Goal: Check status: Check status

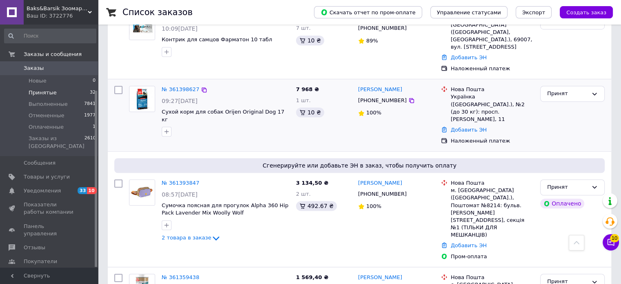
scroll to position [91, 0]
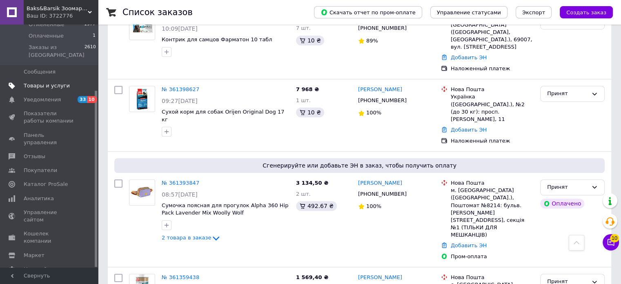
click at [51, 82] on span "Товары и услуги" at bounding box center [47, 85] width 46 height 7
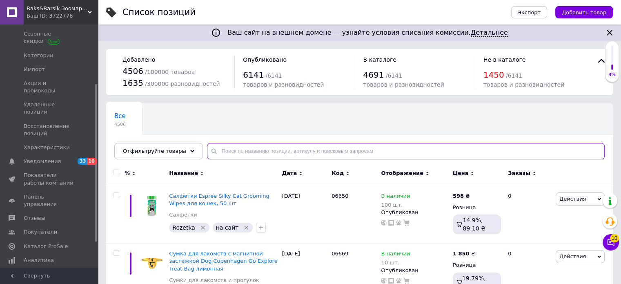
click at [230, 150] on input "text" at bounding box center [406, 151] width 398 height 16
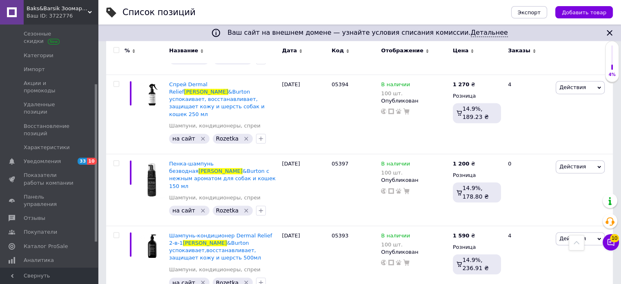
scroll to position [1225, 0]
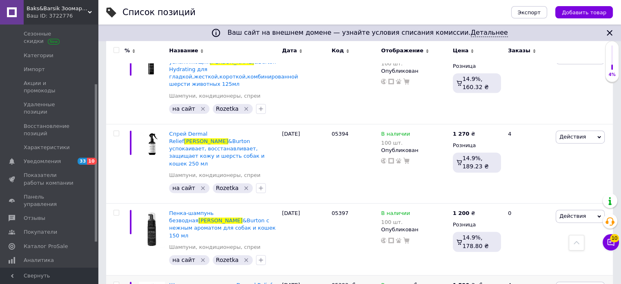
type input "[PERSON_NAME]"
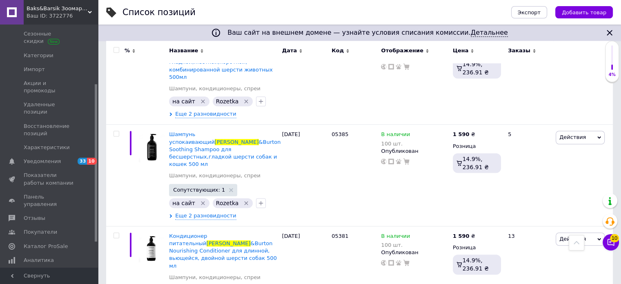
scroll to position [596, 0]
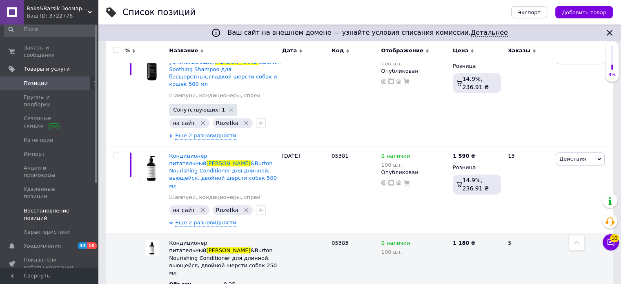
scroll to position [0, 0]
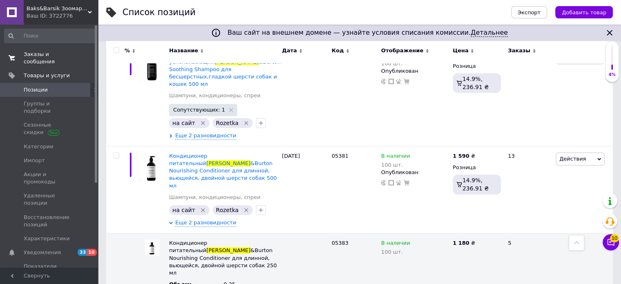
click at [59, 52] on span "Заказы и сообщения" at bounding box center [50, 58] width 52 height 15
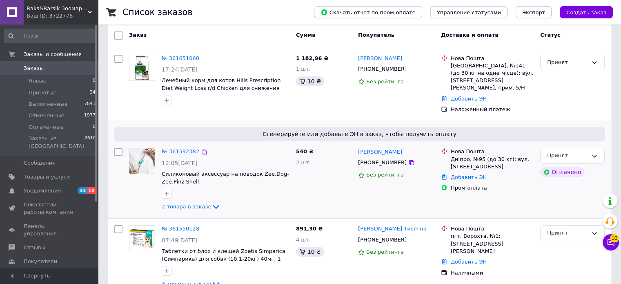
scroll to position [82, 0]
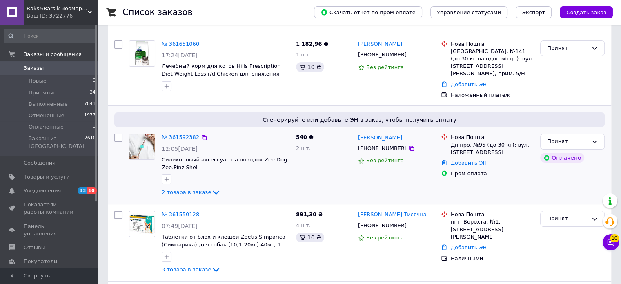
click at [179, 189] on link "2 товара в заказе" at bounding box center [191, 192] width 59 height 6
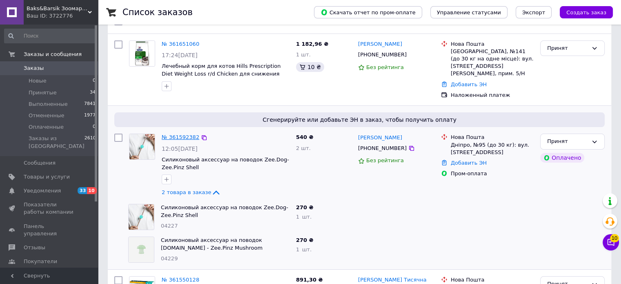
click at [170, 134] on link "№ 361592382" at bounding box center [181, 137] width 38 height 6
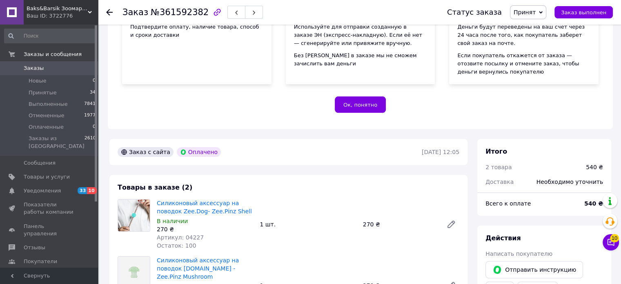
scroll to position [245, 0]
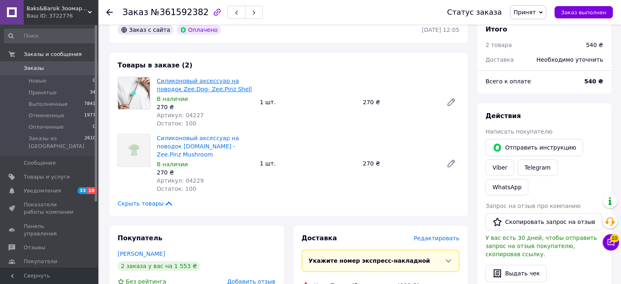
click at [179, 87] on link "Силиконовый аксессуар на поводок Zee.Dog- Zee.Pinz Shell" at bounding box center [204, 85] width 95 height 15
click at [171, 143] on link "Силиконовый аксессуар на поводок [DOMAIN_NAME] - Zee.Pinz Mushroom" at bounding box center [198, 146] width 82 height 23
